Goal: Task Accomplishment & Management: Use online tool/utility

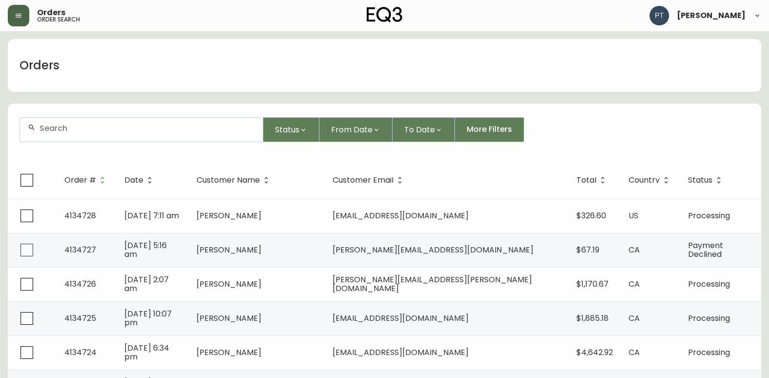
click at [19, 16] on icon "button" at bounding box center [19, 16] width 6 height 4
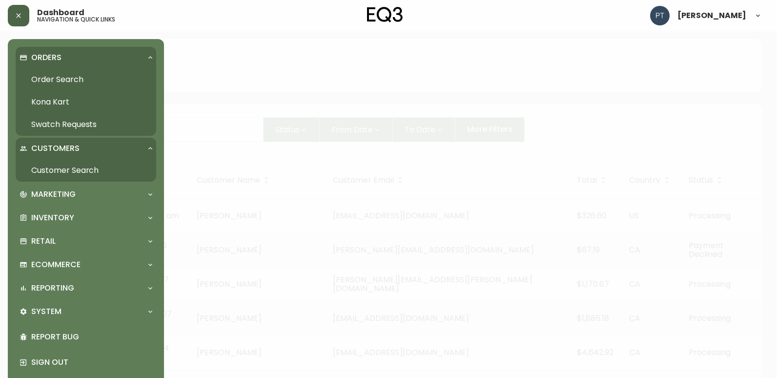
click at [141, 143] on div "Customers" at bounding box center [81, 148] width 123 height 11
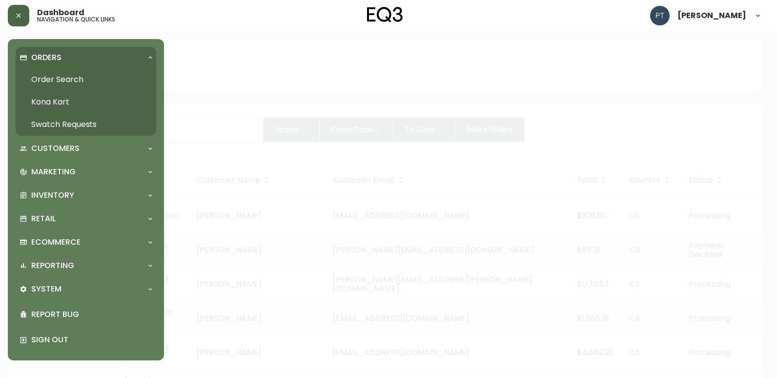
click at [74, 121] on link "Swatch Requests" at bounding box center [86, 124] width 140 height 22
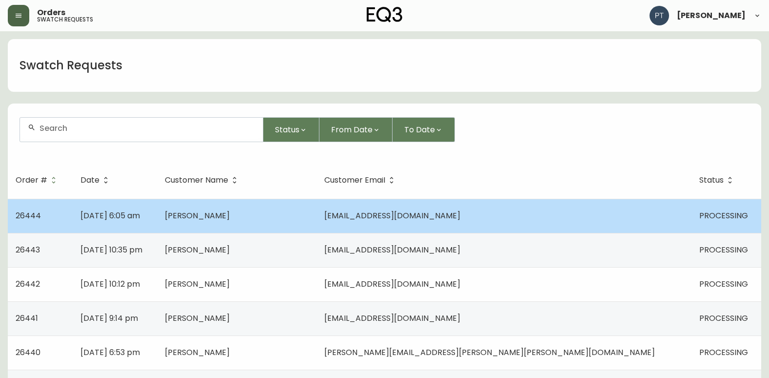
click at [230, 210] on span "[PERSON_NAME]" at bounding box center [197, 215] width 65 height 11
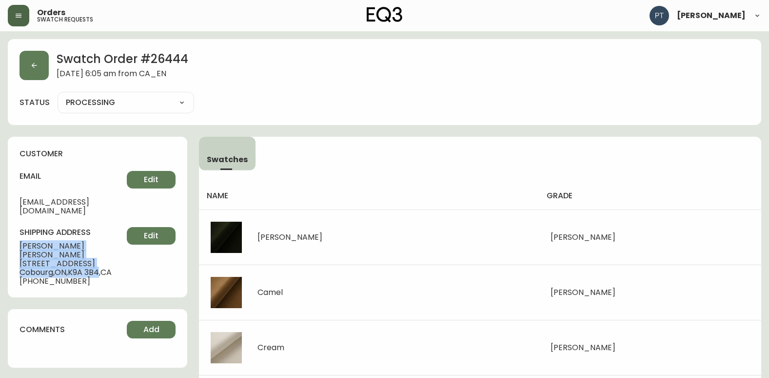
drag, startPoint x: 18, startPoint y: 237, endPoint x: 102, endPoint y: 255, distance: 86.3
click at [102, 255] on div "customer email [EMAIL_ADDRESS][DOMAIN_NAME] Edit shipping address [PERSON_NAME]…" at bounding box center [98, 217] width 180 height 161
copy div "[PERSON_NAME] [STREET_ADDRESS]"
click at [40, 63] on button "button" at bounding box center [34, 65] width 29 height 29
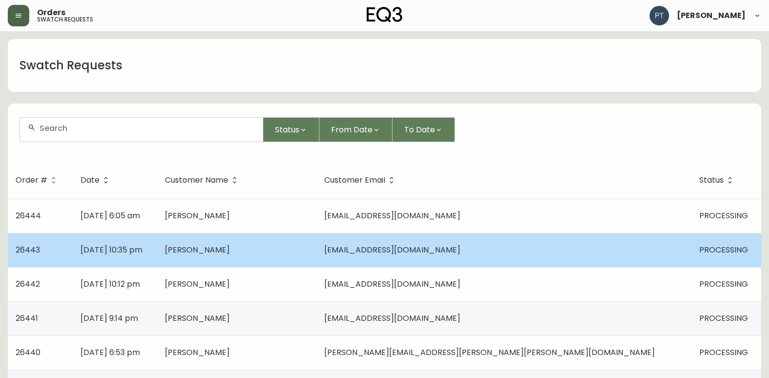
click at [157, 250] on td "[DATE] 10:35 pm" at bounding box center [115, 250] width 84 height 34
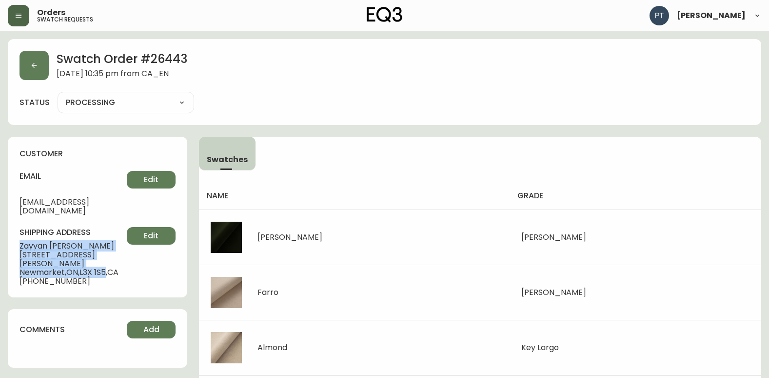
drag, startPoint x: 20, startPoint y: 238, endPoint x: 108, endPoint y: 258, distance: 90.1
click at [108, 258] on div "shipping address [PERSON_NAME] [STREET_ADDRESS][PERSON_NAME] [PHONE_NUMBER] Edit" at bounding box center [98, 256] width 156 height 59
copy div "[PERSON_NAME] [STREET_ADDRESS][PERSON_NAME]"
click at [40, 74] on button "button" at bounding box center [34, 65] width 29 height 29
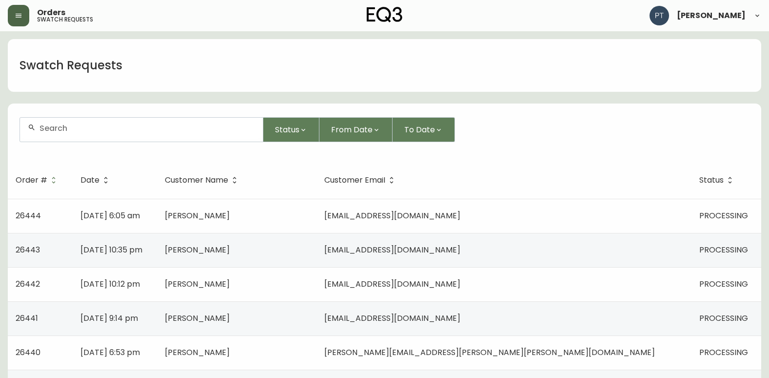
click at [265, 277] on td "[PERSON_NAME]" at bounding box center [237, 284] width 160 height 34
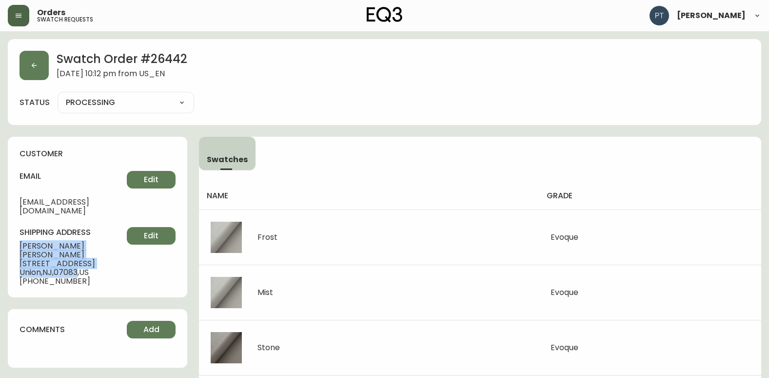
drag, startPoint x: 12, startPoint y: 236, endPoint x: 80, endPoint y: 256, distance: 71.2
click at [80, 256] on div "customer email [EMAIL_ADDRESS][DOMAIN_NAME] Edit shipping address [PERSON_NAME]…" at bounding box center [98, 217] width 180 height 161
copy div "[PERSON_NAME] [STREET_ADDRESS]"
click at [33, 68] on icon "button" at bounding box center [34, 65] width 8 height 8
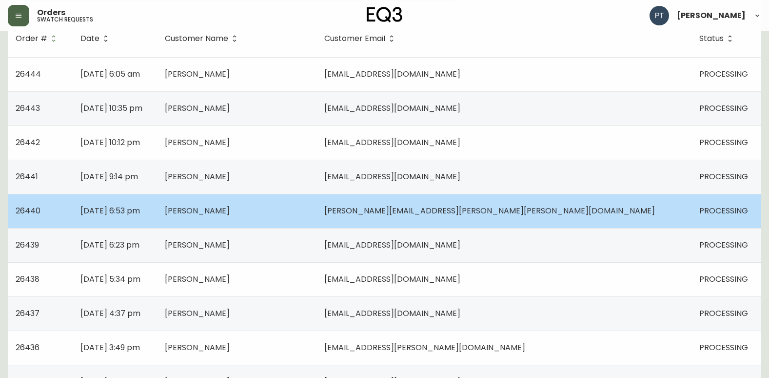
scroll to position [146, 0]
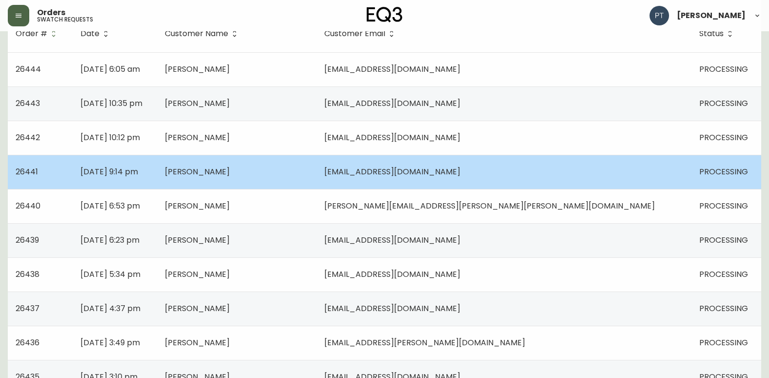
click at [230, 176] on span "[PERSON_NAME]" at bounding box center [197, 171] width 65 height 11
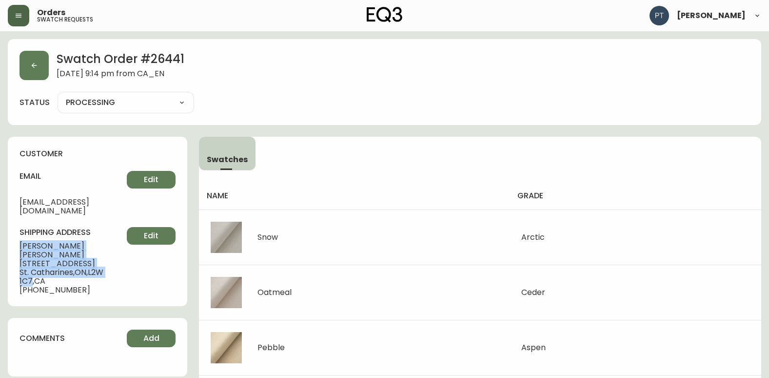
drag, startPoint x: 17, startPoint y: 236, endPoint x: 122, endPoint y: 253, distance: 106.8
click at [122, 253] on div "customer email [EMAIL_ADDRESS][DOMAIN_NAME] Edit shipping address [PERSON_NAME]…" at bounding box center [98, 221] width 180 height 169
copy div "[PERSON_NAME] [STREET_ADDRESS]"
click at [41, 67] on button "button" at bounding box center [34, 65] width 29 height 29
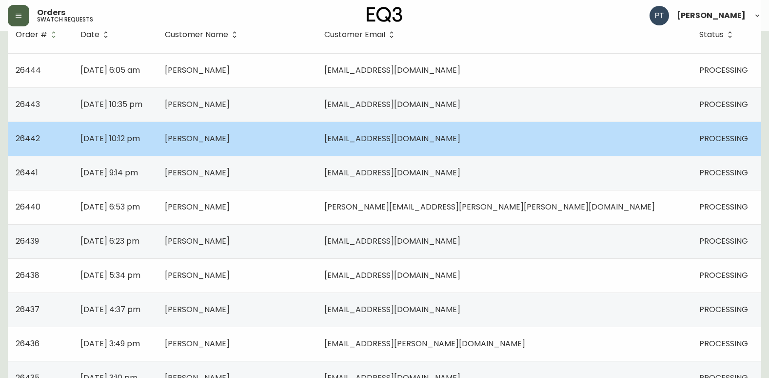
scroll to position [146, 0]
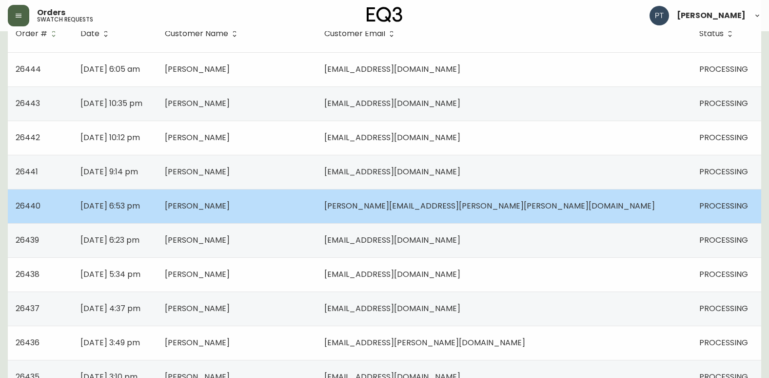
click at [157, 203] on td "[DATE] 6:53 pm" at bounding box center [115, 206] width 84 height 34
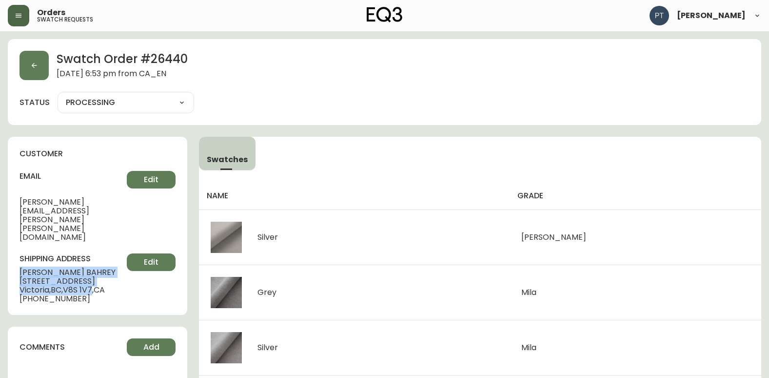
drag, startPoint x: 20, startPoint y: 233, endPoint x: 96, endPoint y: 251, distance: 77.9
click at [96, 253] on div "shipping address [PERSON_NAME] [STREET_ADDRESS] [PHONE_NUMBER] Edit" at bounding box center [98, 278] width 156 height 50
copy div "[PERSON_NAME] [STREET_ADDRESS]"
click at [22, 70] on button "button" at bounding box center [34, 65] width 29 height 29
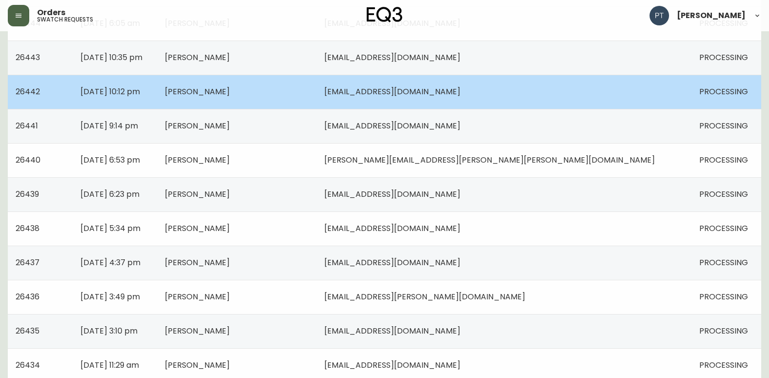
scroll to position [195, 0]
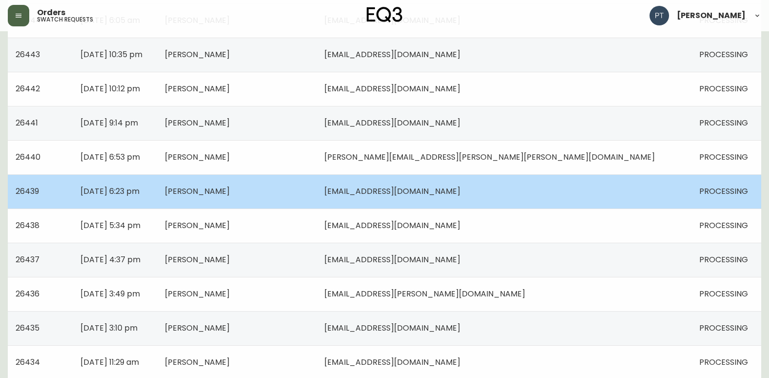
click at [317, 196] on td "[PERSON_NAME]" at bounding box center [237, 191] width 160 height 34
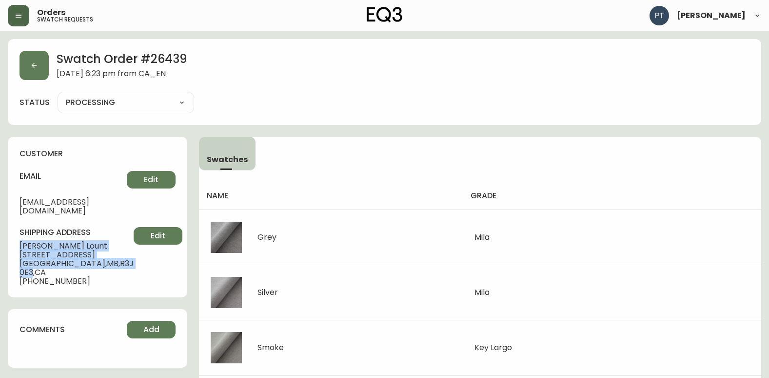
drag, startPoint x: 18, startPoint y: 232, endPoint x: 102, endPoint y: 254, distance: 87.1
click at [102, 254] on div "customer email [EMAIL_ADDRESS][DOMAIN_NAME] Edit shipping address [PERSON_NAME]…" at bounding box center [98, 217] width 180 height 161
copy div "[PERSON_NAME] [STREET_ADDRESS]"
click at [41, 63] on button "button" at bounding box center [34, 65] width 29 height 29
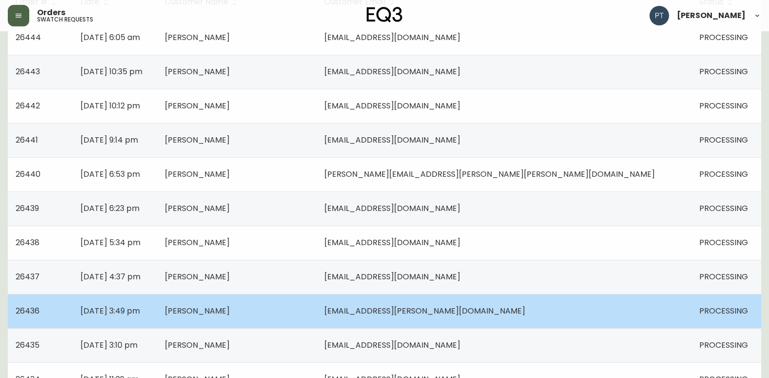
scroll to position [195, 0]
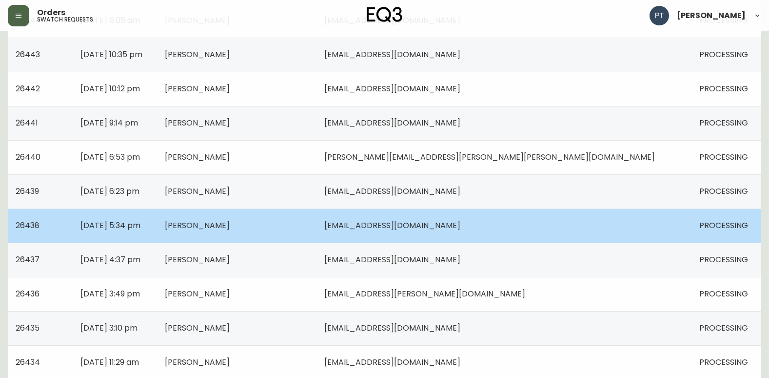
click at [306, 218] on td "[PERSON_NAME]" at bounding box center [237, 225] width 160 height 34
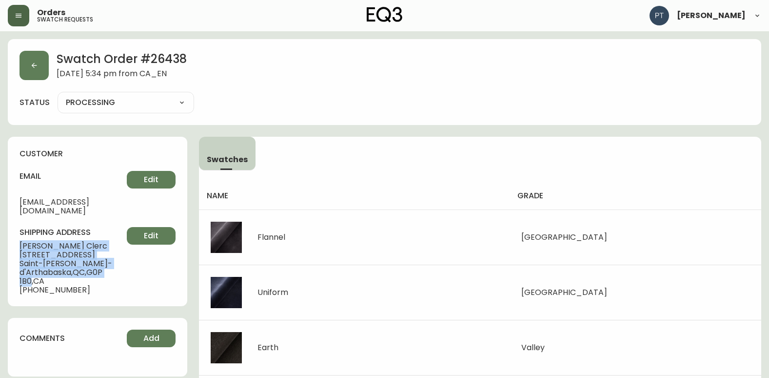
drag, startPoint x: 18, startPoint y: 237, endPoint x: 120, endPoint y: 268, distance: 106.2
click at [120, 268] on div "customer email [EMAIL_ADDRESS][DOMAIN_NAME] Edit shipping address [PERSON_NAME]…" at bounding box center [98, 221] width 180 height 169
copy div "[PERSON_NAME] [STREET_ADDRESS][PERSON_NAME]"
click at [38, 62] on icon "button" at bounding box center [34, 65] width 8 height 8
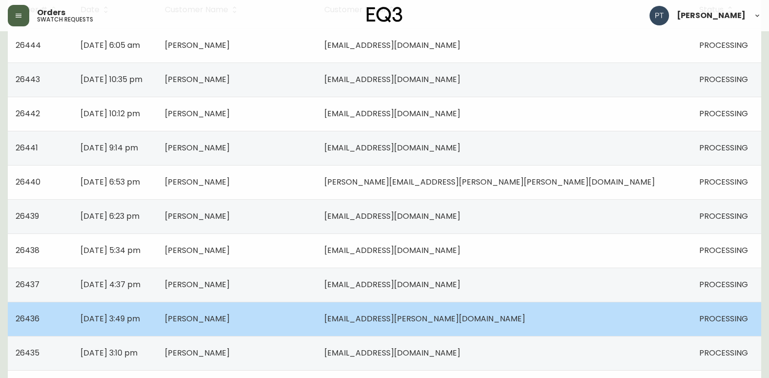
scroll to position [195, 0]
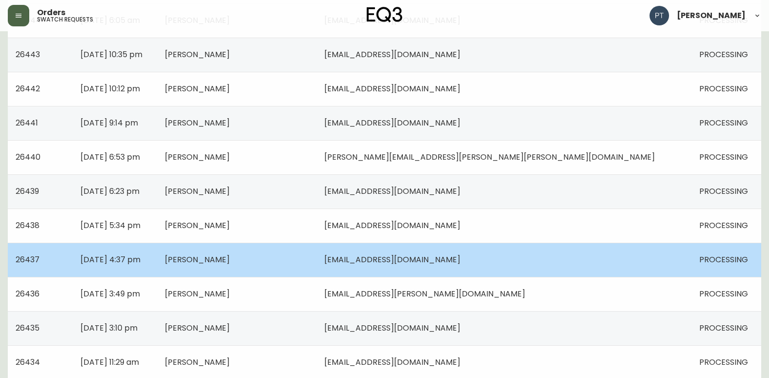
click at [230, 261] on span "[PERSON_NAME]" at bounding box center [197, 259] width 65 height 11
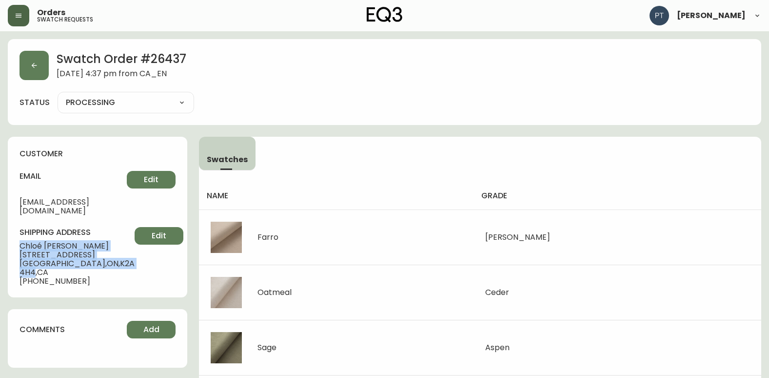
drag, startPoint x: 16, startPoint y: 234, endPoint x: 99, endPoint y: 250, distance: 83.9
click at [99, 250] on div "customer email [EMAIL_ADDRESS][DOMAIN_NAME] Edit shipping address [PERSON_NAME]…" at bounding box center [98, 217] width 180 height 161
copy div "[PERSON_NAME][GEOGRAPHIC_DATA][STREET_ADDRESS][PERSON_NAME]"
click at [38, 66] on button "button" at bounding box center [34, 65] width 29 height 29
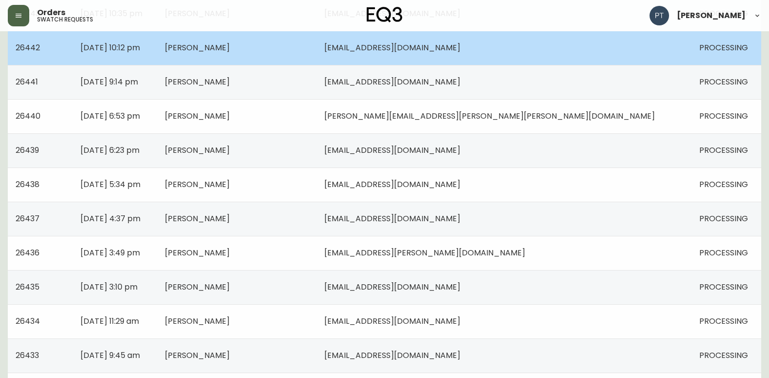
scroll to position [244, 0]
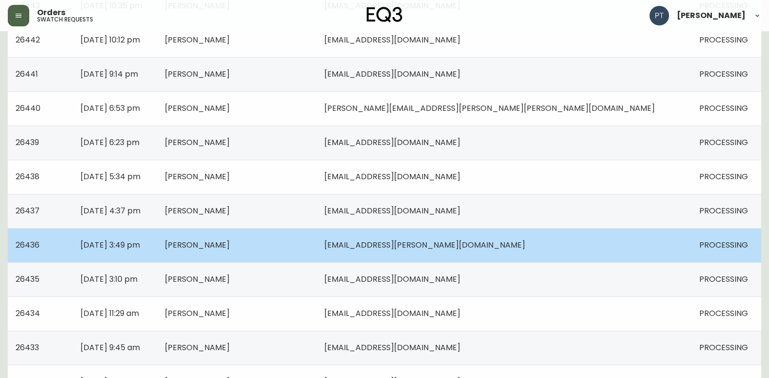
click at [317, 232] on td "[PERSON_NAME]" at bounding box center [237, 245] width 160 height 34
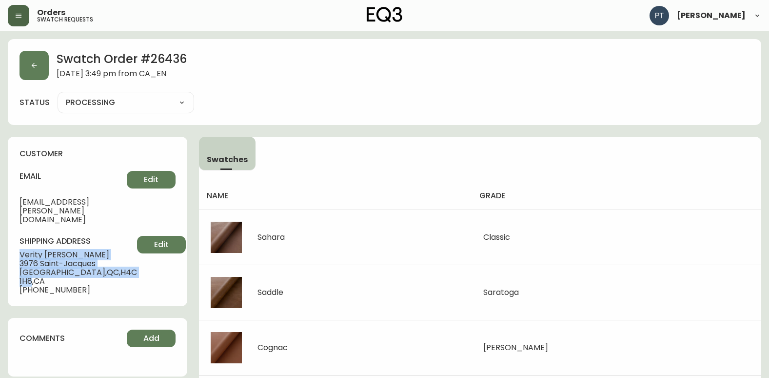
drag, startPoint x: 17, startPoint y: 236, endPoint x: 105, endPoint y: 258, distance: 91.0
click at [105, 258] on div "customer email [EMAIL_ADDRESS][PERSON_NAME][DOMAIN_NAME] Edit shipping address …" at bounding box center [98, 221] width 180 height 169
copy div "[PERSON_NAME] [STREET_ADDRESS]"
click at [43, 68] on button "button" at bounding box center [34, 65] width 29 height 29
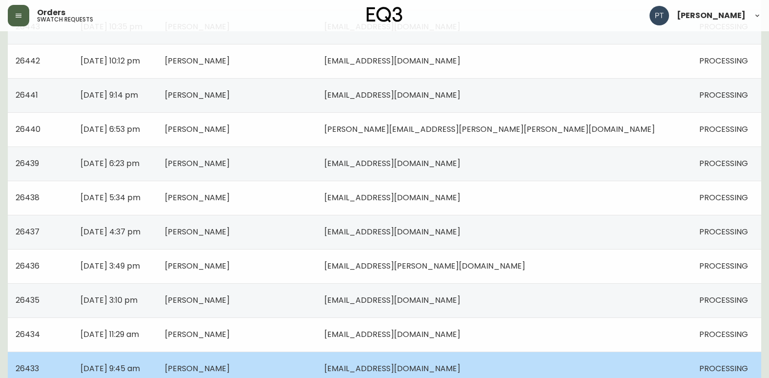
scroll to position [390, 0]
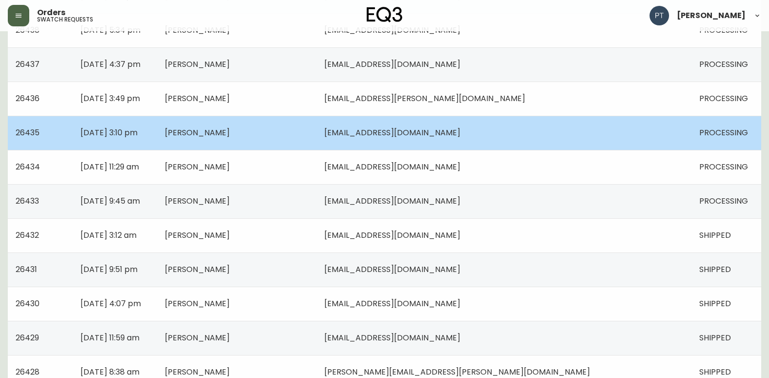
click at [317, 137] on td "[PERSON_NAME]" at bounding box center [237, 133] width 160 height 34
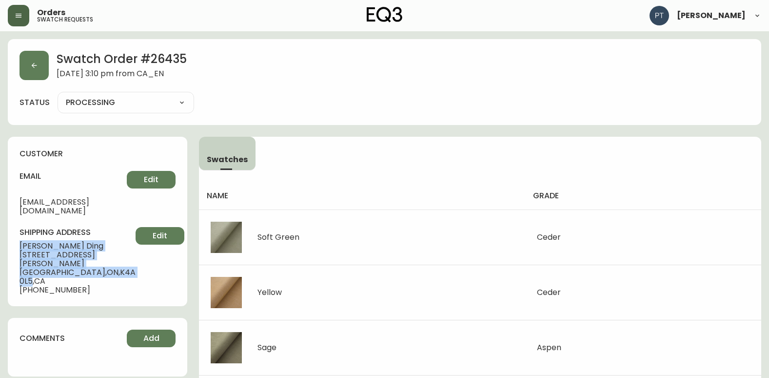
drag, startPoint x: 20, startPoint y: 235, endPoint x: 96, endPoint y: 257, distance: 79.1
click at [96, 257] on div "shipping address [PERSON_NAME] [STREET_ADDRESS][PERSON_NAME] [PHONE_NUMBER] Edit" at bounding box center [98, 260] width 156 height 67
copy div "[PERSON_NAME] [STREET_ADDRESS][PERSON_NAME]"
click at [25, 70] on button "button" at bounding box center [34, 65] width 29 height 29
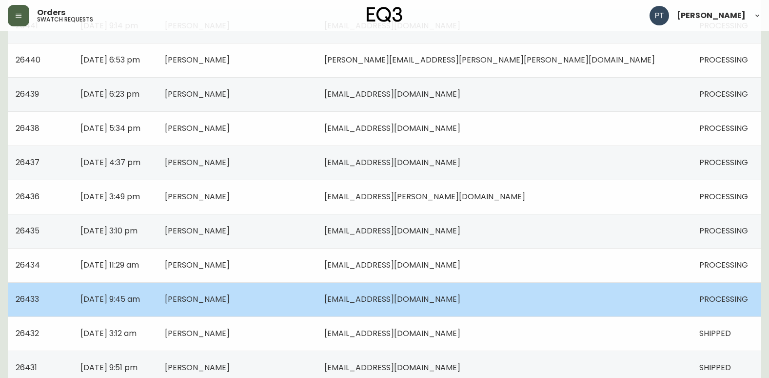
scroll to position [293, 0]
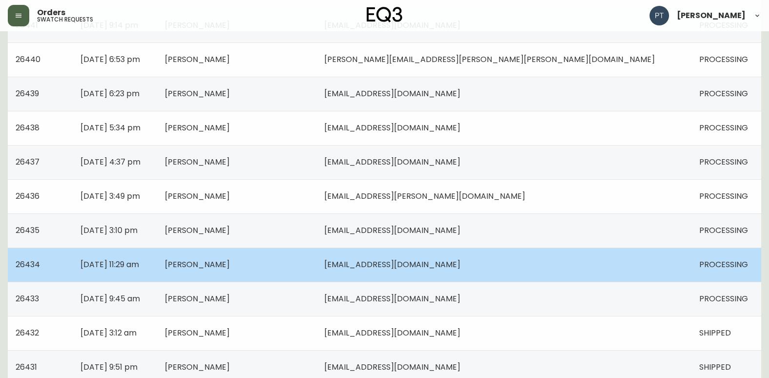
click at [253, 267] on td "[PERSON_NAME]" at bounding box center [237, 264] width 160 height 34
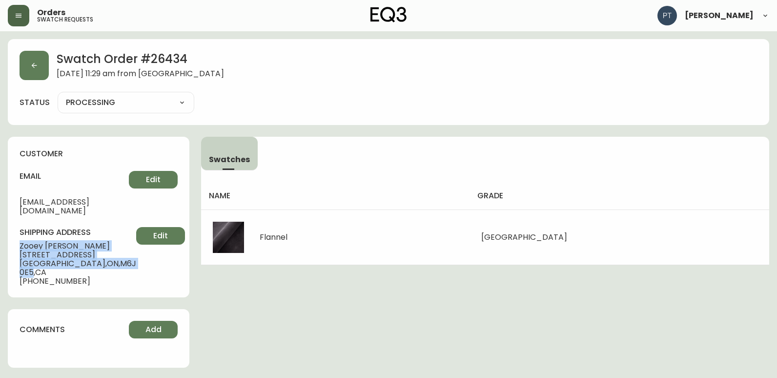
drag, startPoint x: 13, startPoint y: 232, endPoint x: 100, endPoint y: 261, distance: 91.0
click at [100, 261] on div "customer email [EMAIL_ADDRESS][DOMAIN_NAME] Edit shipping address [PERSON_NAME]…" at bounding box center [98, 217] width 181 height 161
click at [26, 60] on button "button" at bounding box center [34, 65] width 29 height 29
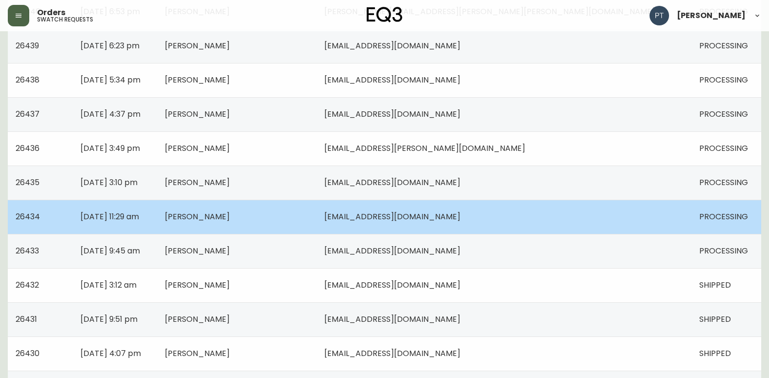
scroll to position [341, 0]
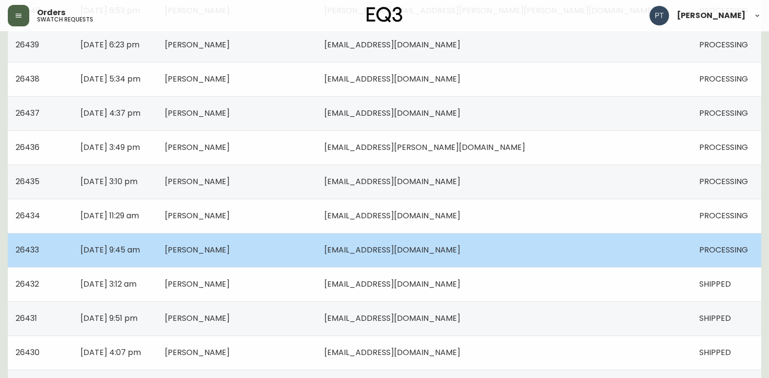
click at [157, 248] on td "[DATE] 9:45 am" at bounding box center [115, 250] width 84 height 34
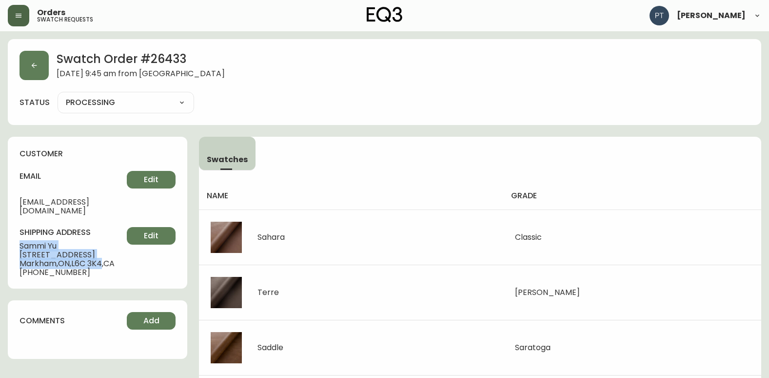
drag, startPoint x: 22, startPoint y: 233, endPoint x: 106, endPoint y: 255, distance: 86.7
click at [106, 255] on div "shipping address [PERSON_NAME][GEOGRAPHIC_DATA][STREET_ADDRESS] [PHONE_NUMBER] …" at bounding box center [98, 252] width 156 height 50
click at [32, 65] on icon "button" at bounding box center [34, 65] width 5 height 5
